Goal: Task Accomplishment & Management: Use online tool/utility

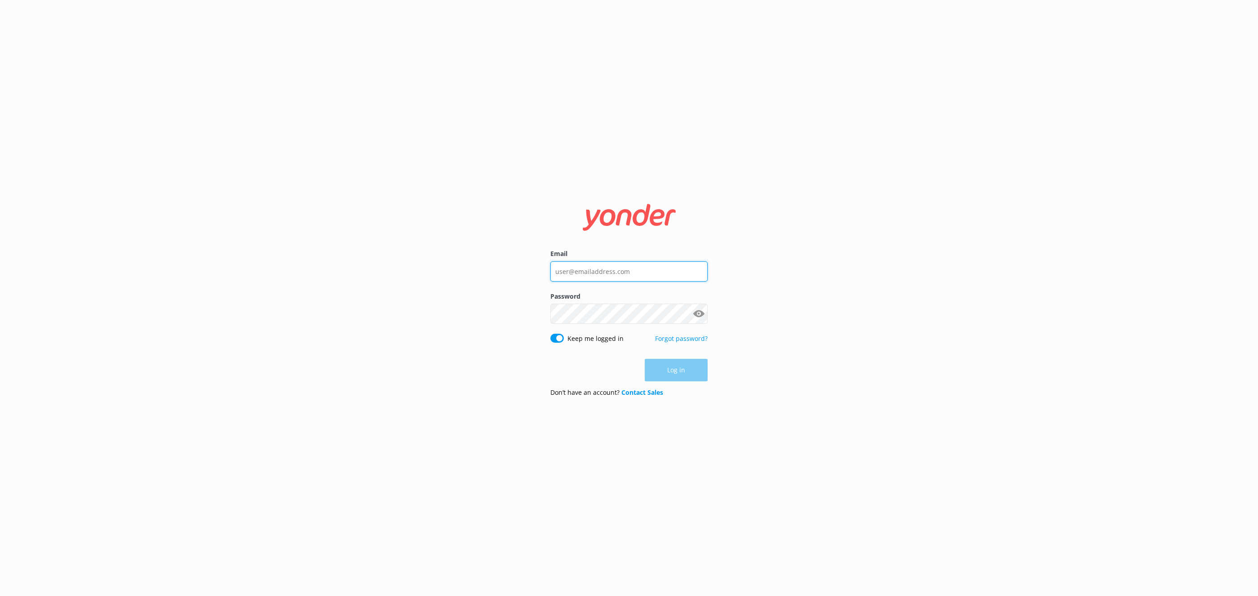
type input "[EMAIL_ADDRESS][DOMAIN_NAME]"
click at [667, 366] on div "Log in" at bounding box center [628, 370] width 157 height 22
click at [667, 366] on button "Log in" at bounding box center [676, 370] width 63 height 22
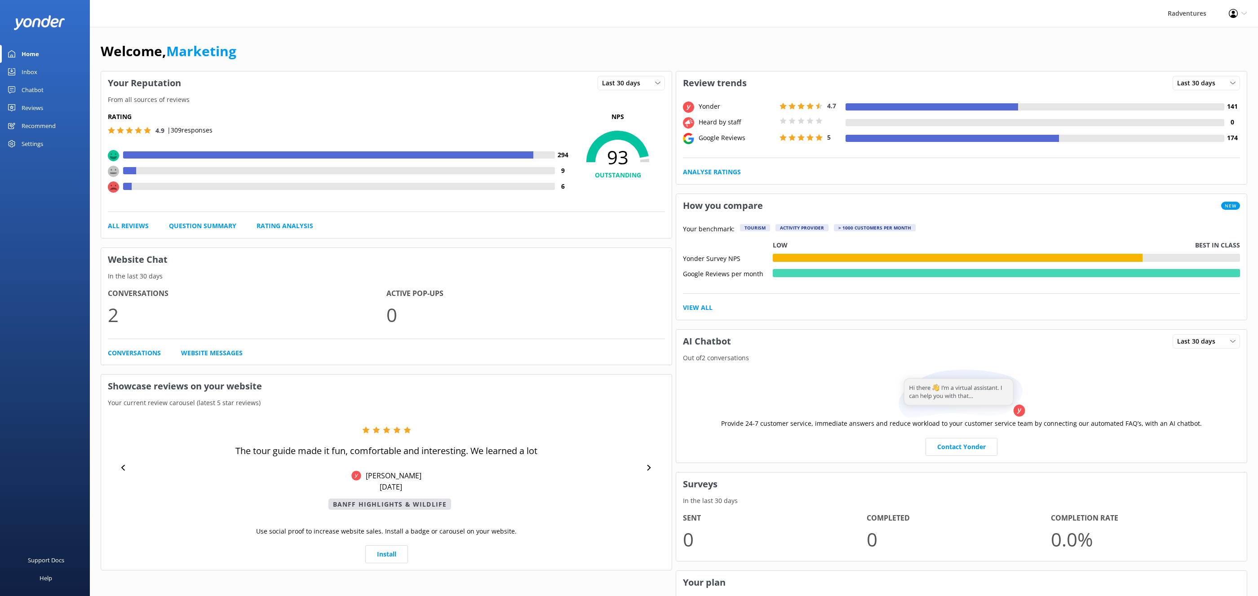
click at [37, 104] on div "Reviews" at bounding box center [33, 108] width 22 height 18
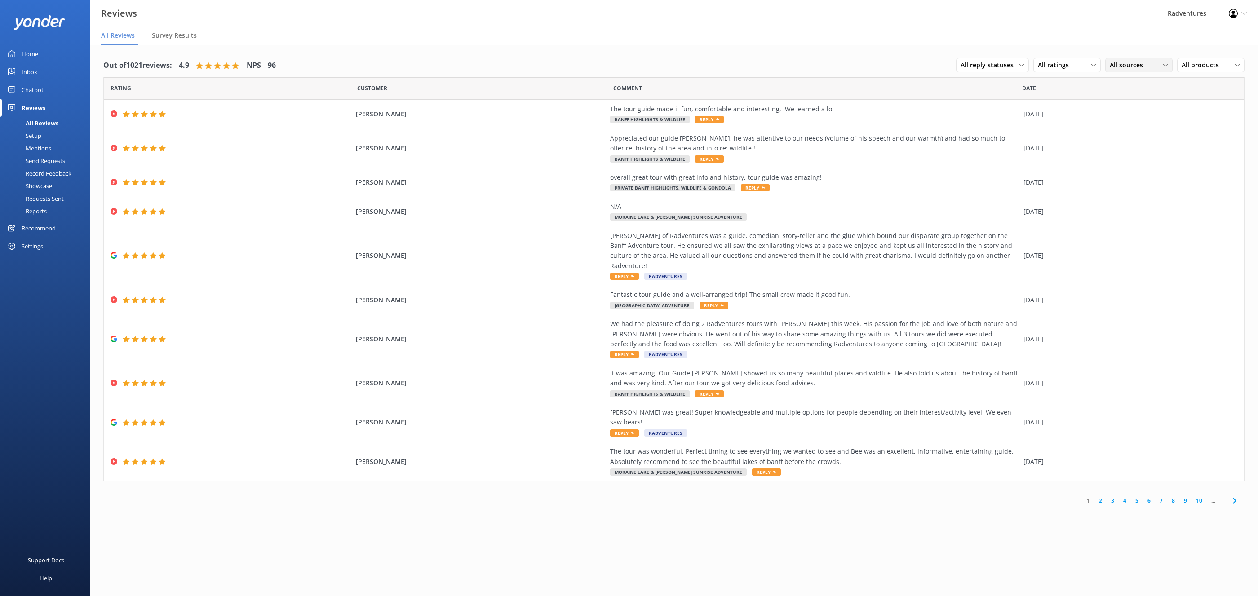
click at [1116, 63] on span "All sources" at bounding box center [1128, 65] width 39 height 10
click at [1139, 139] on div "Google reviews" at bounding box center [1144, 138] width 53 height 9
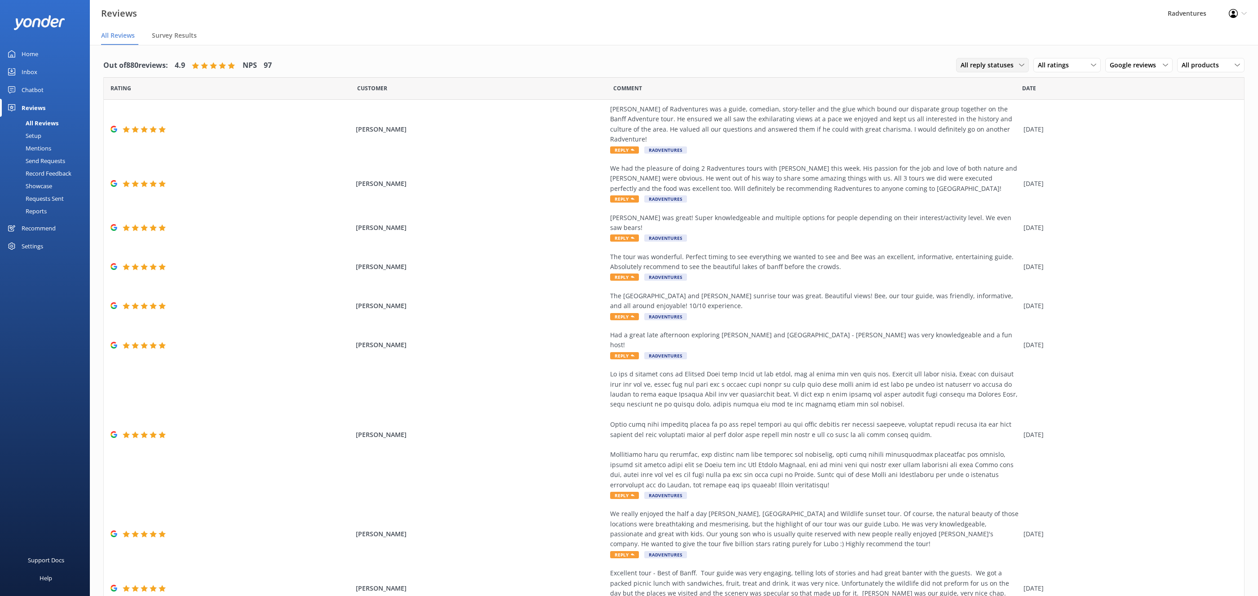
click at [1016, 67] on span "All reply statuses" at bounding box center [989, 65] width 58 height 10
click at [1020, 49] on div "Out of 880 reviews: 4.9 NPS 97 All reply statuses All reply statuses Needs a re…" at bounding box center [674, 363] width 1168 height 636
click at [1070, 66] on span "All ratings" at bounding box center [1056, 65] width 36 height 10
click at [1067, 51] on div "Out of 880 reviews: 4.9 NPS 97 All reply statuses All reply statuses Needs a re…" at bounding box center [674, 363] width 1168 height 636
click at [1137, 64] on span "Google reviews" at bounding box center [1135, 65] width 52 height 10
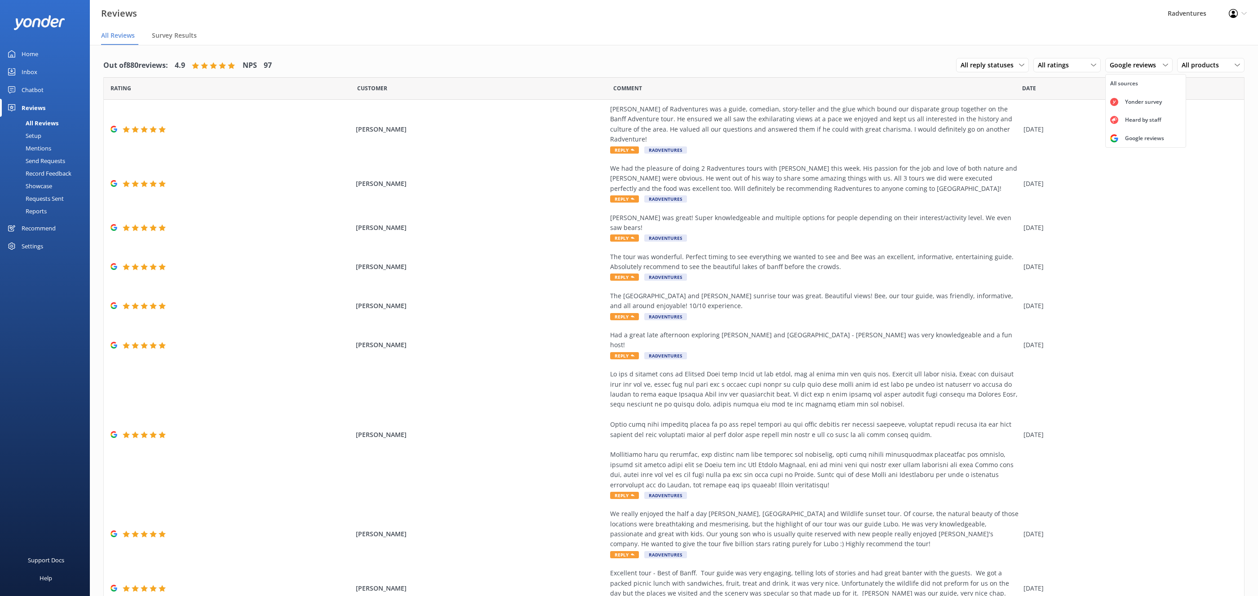
drag, startPoint x: 1115, startPoint y: 43, endPoint x: 1122, endPoint y: 44, distance: 7.3
click at [1115, 43] on nav "All Reviews Survey Results" at bounding box center [674, 36] width 1168 height 18
click at [1188, 63] on span "All products" at bounding box center [1202, 65] width 43 height 10
click at [1182, 47] on div "Out of 880 reviews: 4.9 NPS 97 All reply statuses All reply statuses Needs a re…" at bounding box center [674, 363] width 1168 height 636
click at [165, 31] on span "Survey Results" at bounding box center [174, 35] width 45 height 9
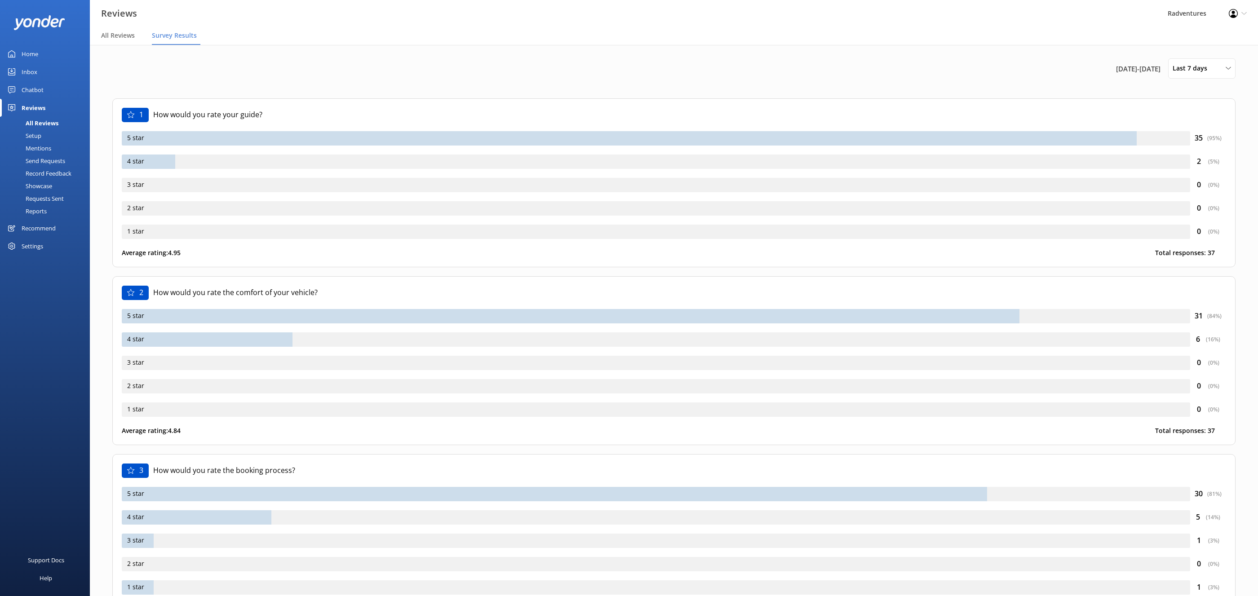
click at [48, 108] on link "Reviews" at bounding box center [45, 108] width 90 height 18
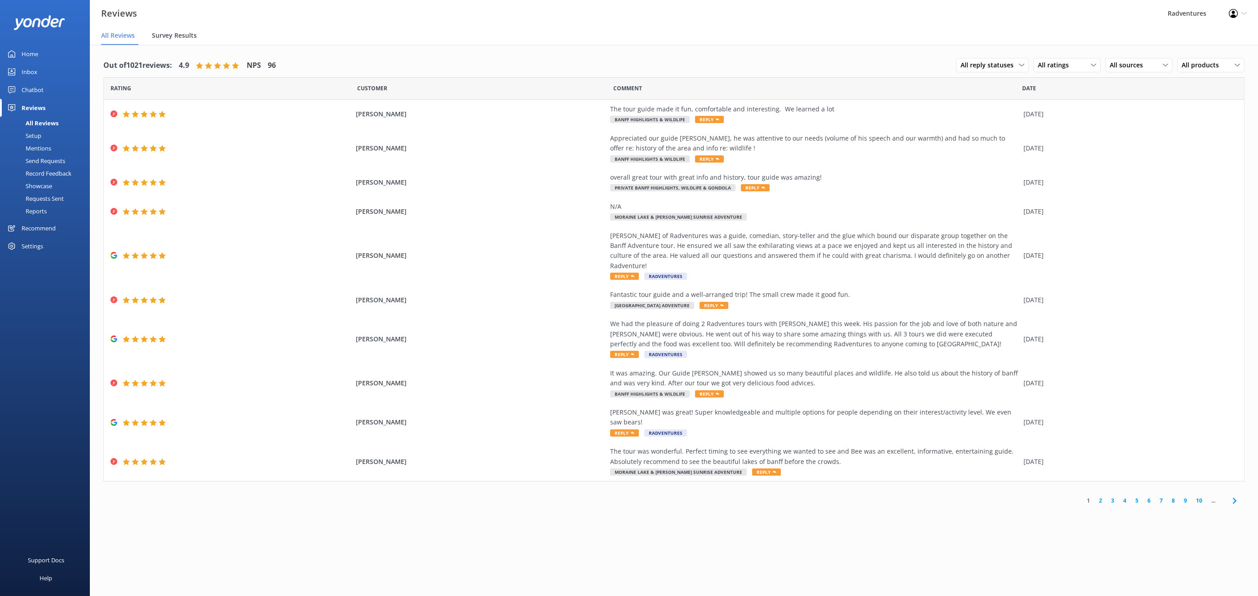
click at [196, 35] on span "Survey Results" at bounding box center [174, 35] width 45 height 9
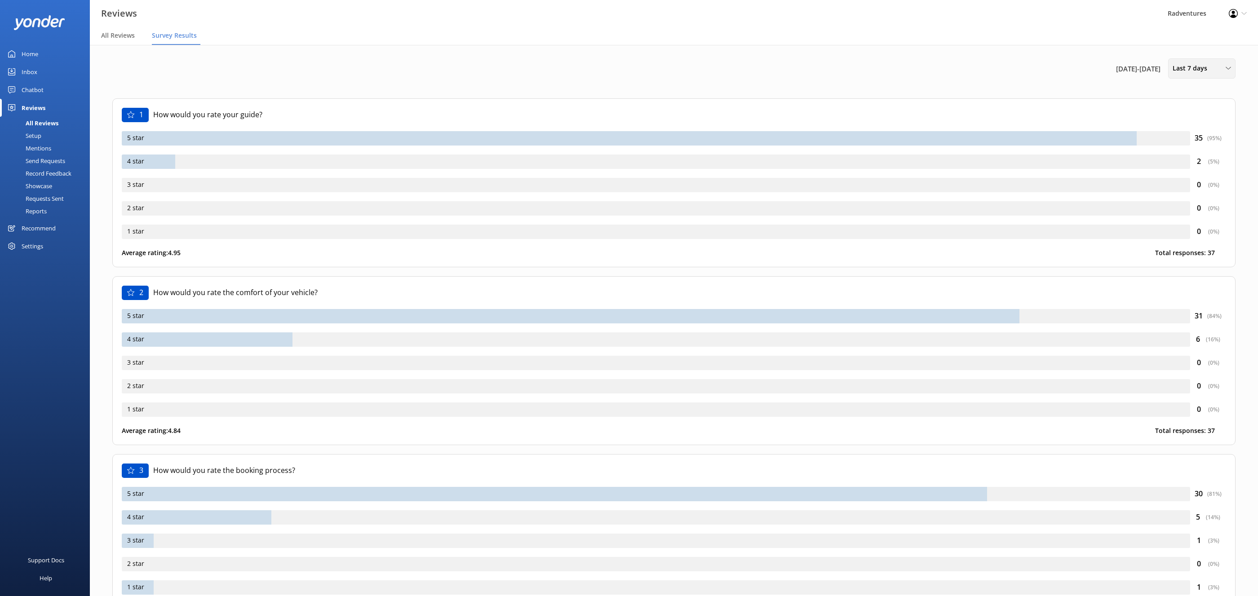
click at [1189, 65] on span "Last 7 days" at bounding box center [1192, 68] width 40 height 10
click at [1193, 158] on link "Custom" at bounding box center [1208, 163] width 80 height 18
click at [1201, 68] on span "Custom" at bounding box center [1186, 68] width 29 height 10
click at [1201, 130] on div "Last 90 days" at bounding box center [1189, 126] width 32 height 9
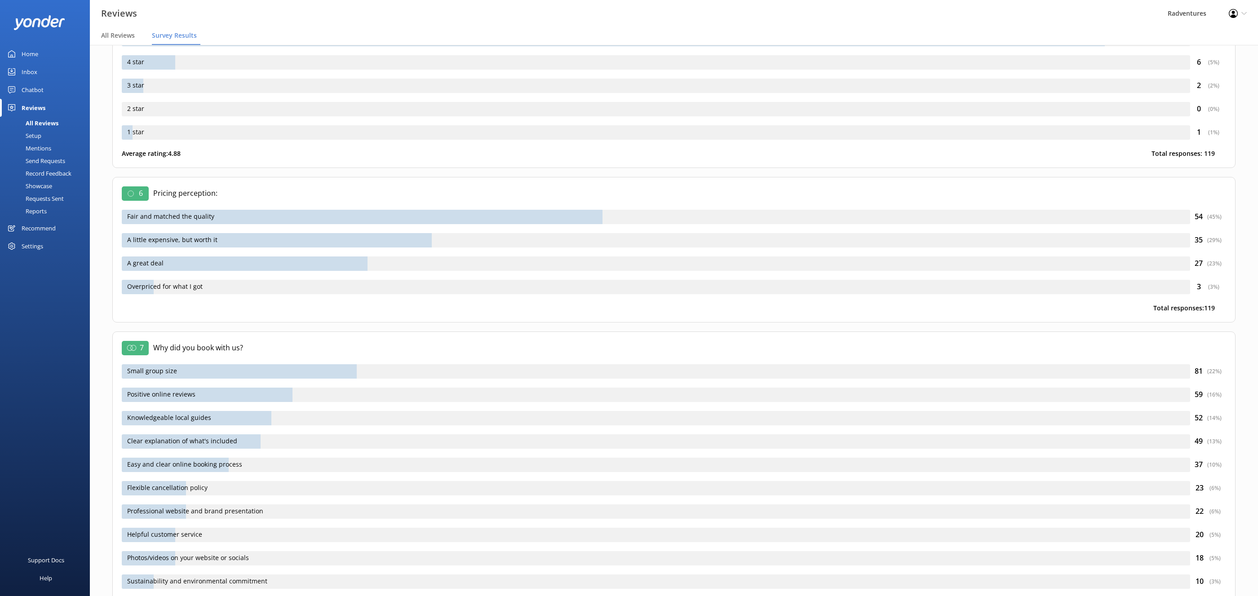
scroll to position [565, 0]
